Goal: Navigation & Orientation: Find specific page/section

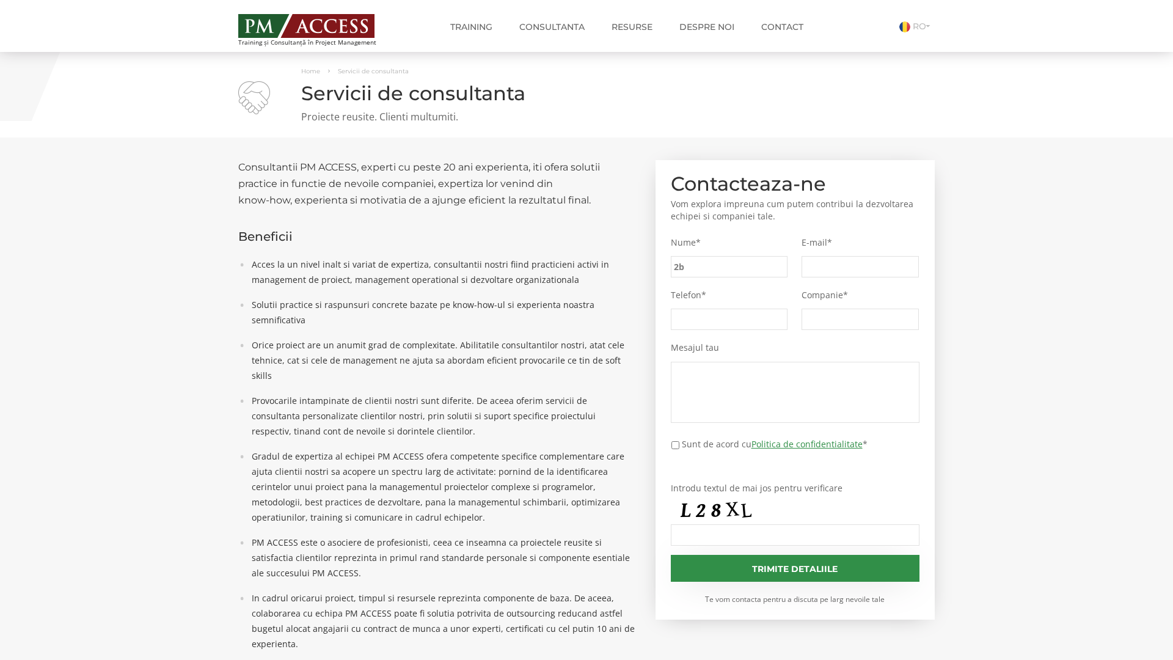
type input "2b8"
type input "b69"
type input "bf1"
